Goal: Transaction & Acquisition: Purchase product/service

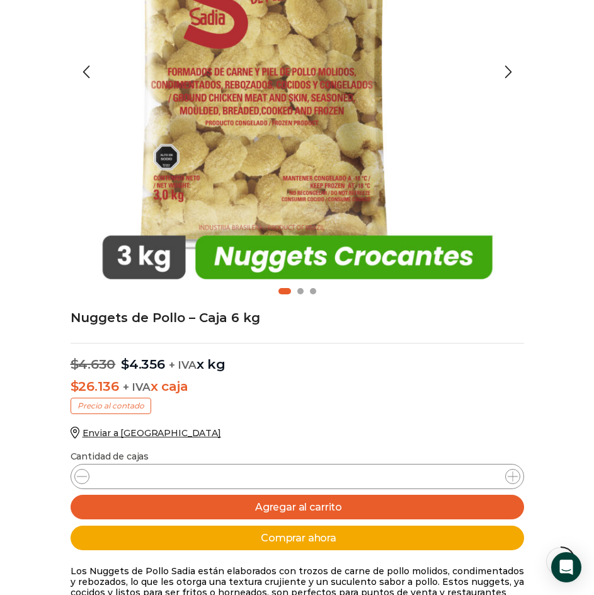
scroll to position [316, 0]
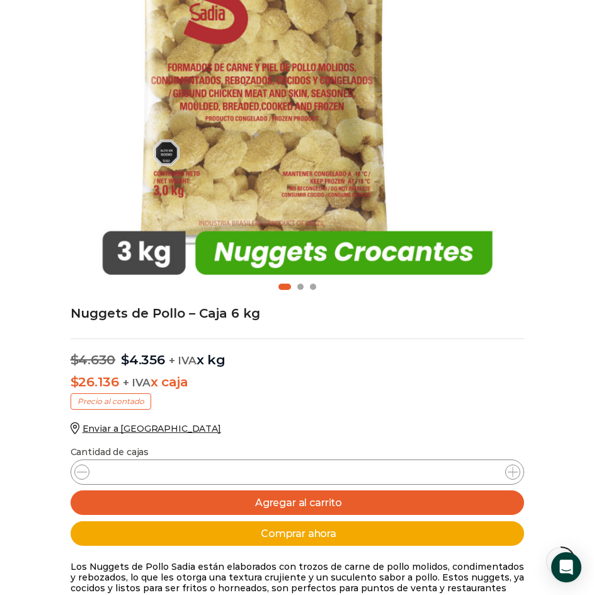
drag, startPoint x: 141, startPoint y: 312, endPoint x: 245, endPoint y: 330, distance: 105.4
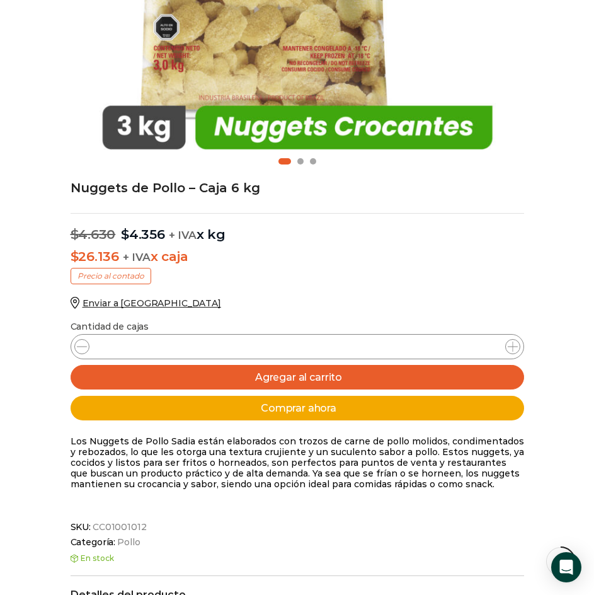
scroll to position [442, 0]
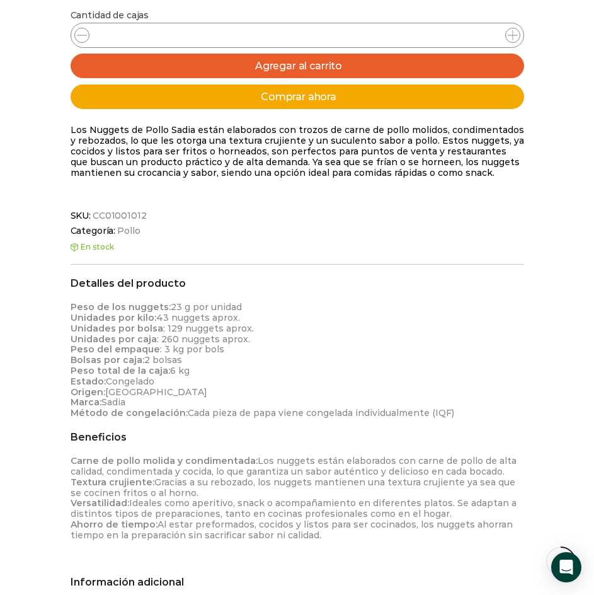
scroll to position [756, 0]
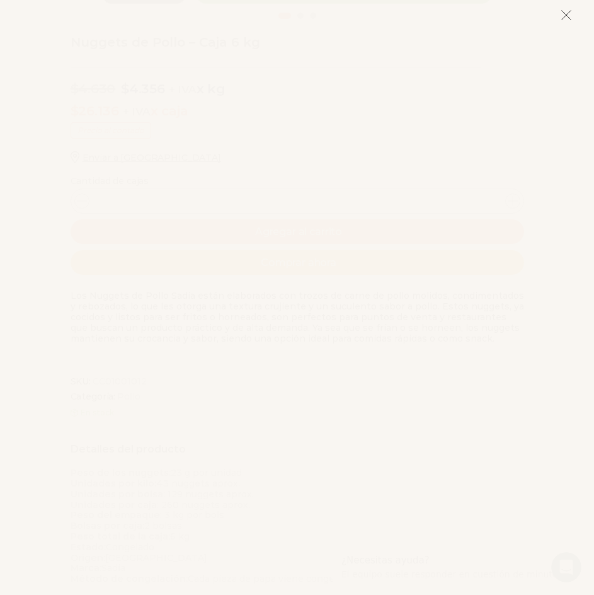
scroll to position [567, 0]
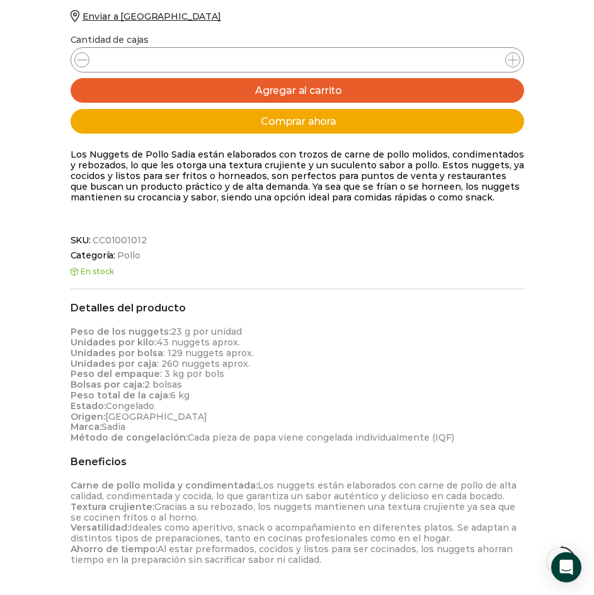
scroll to position [819, 0]
